Goal: Transaction & Acquisition: Purchase product/service

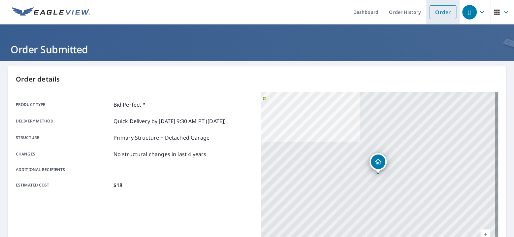
click at [439, 11] on link "Order" at bounding box center [442, 12] width 27 height 14
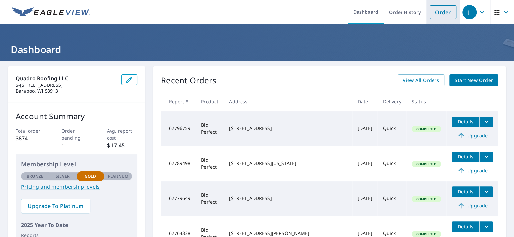
click at [437, 11] on link "Order" at bounding box center [442, 12] width 27 height 14
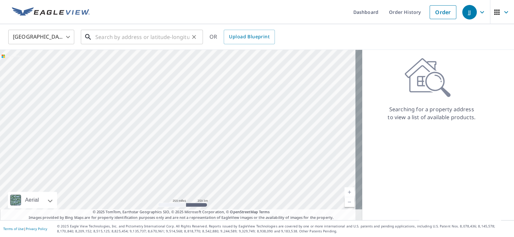
click at [110, 37] on input "text" at bounding box center [142, 37] width 94 height 18
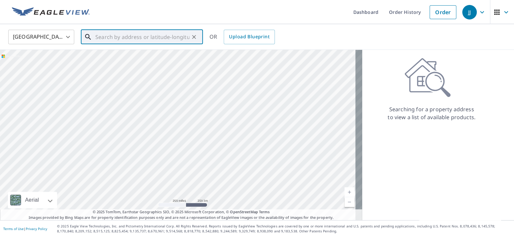
paste input "[STREET_ADDRESS][PERSON_NAME]"
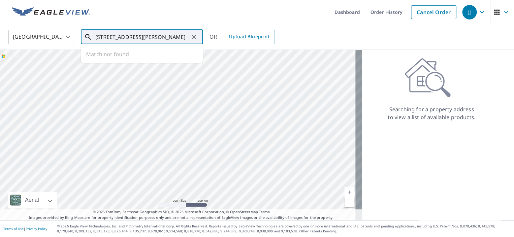
scroll to position [0, 2]
click at [110, 58] on span "[STREET_ADDRESS][PERSON_NAME]" at bounding box center [146, 56] width 104 height 8
type input "[STREET_ADDRESS][PERSON_NAME]"
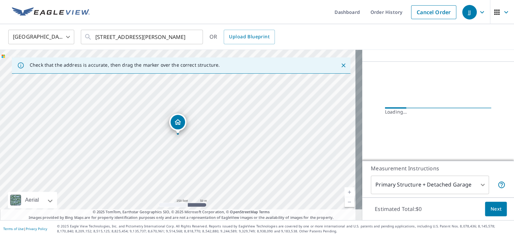
scroll to position [50, 0]
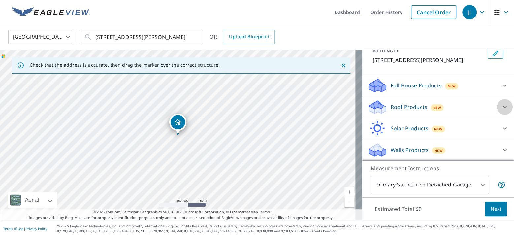
click at [501, 106] on icon at bounding box center [505, 107] width 8 height 8
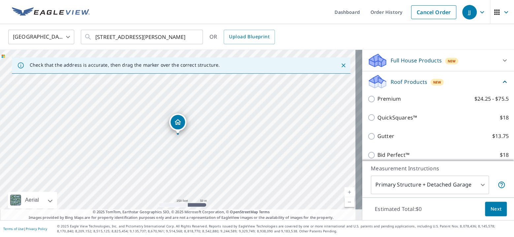
scroll to position [86, 0]
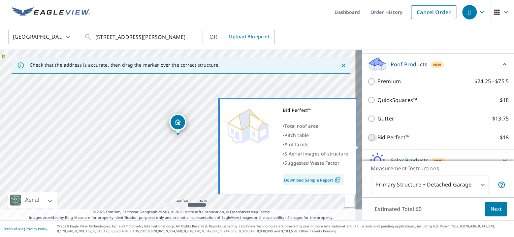
click at [367, 141] on input "Bid Perfect™ $18" at bounding box center [372, 138] width 10 height 8
checkbox input "true"
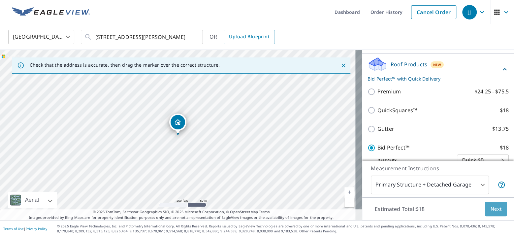
click at [485, 208] on button "Next" at bounding box center [496, 208] width 22 height 15
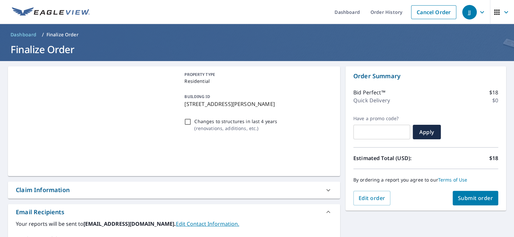
click at [470, 196] on span "Submit order" at bounding box center [475, 197] width 35 height 7
